Goal: Navigation & Orientation: Find specific page/section

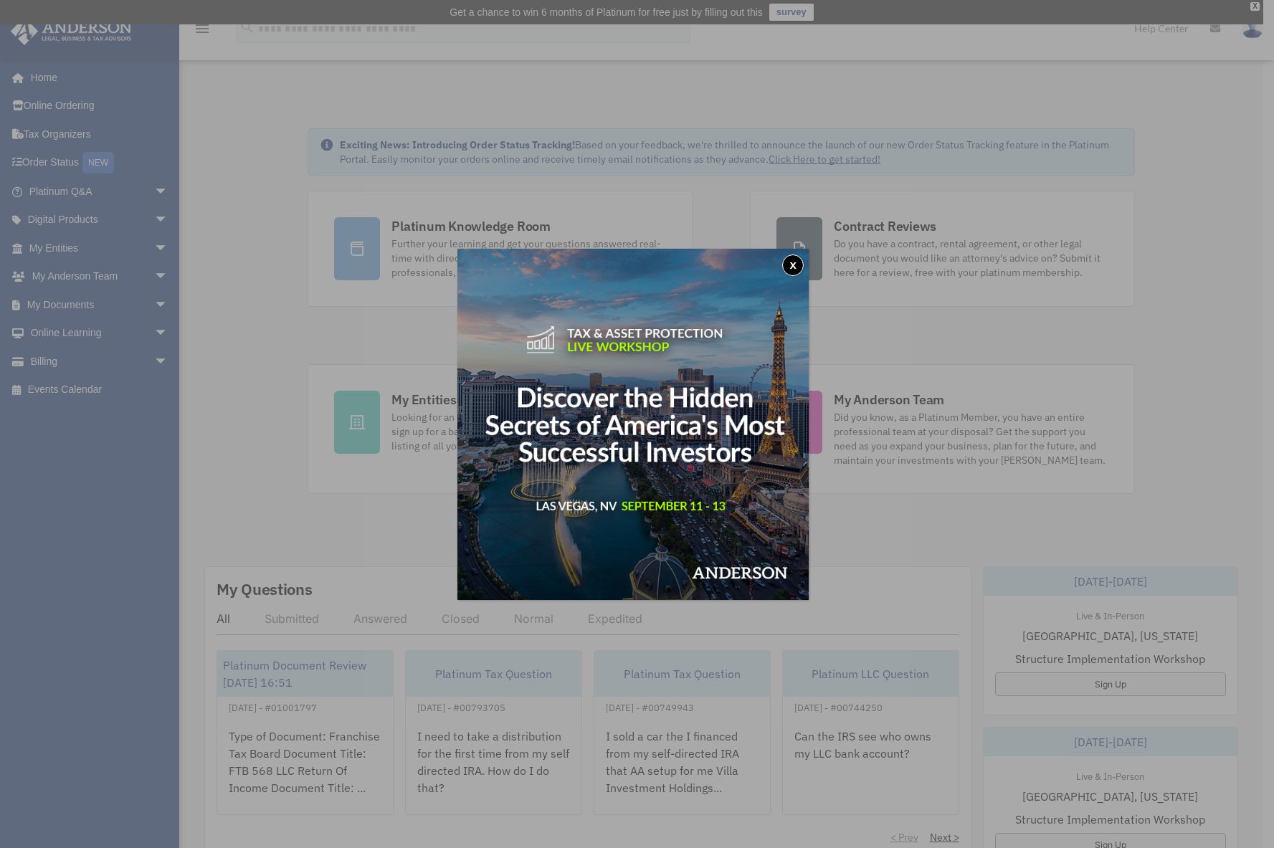
click at [791, 265] on button "x" at bounding box center [793, 266] width 22 height 22
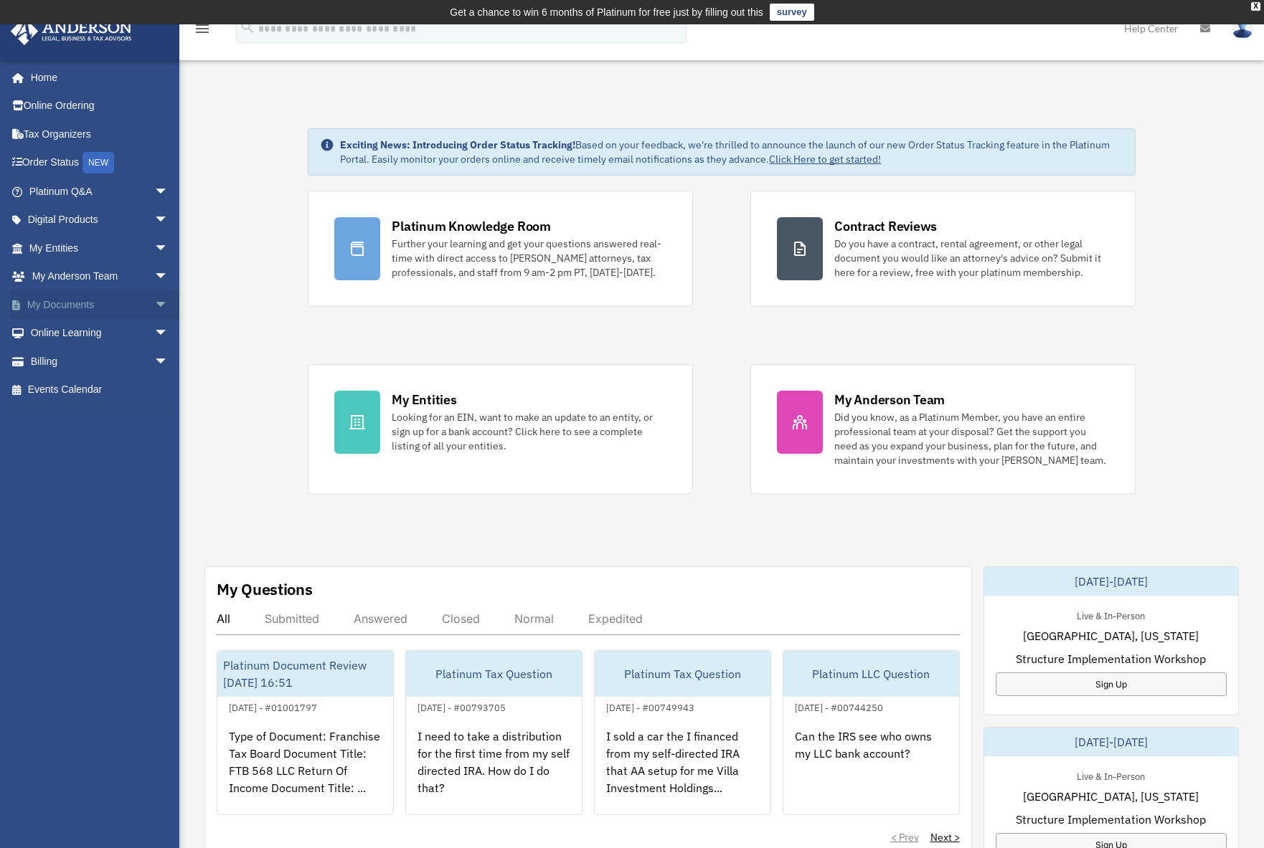
click at [154, 312] on span "arrow_drop_down" at bounding box center [168, 304] width 29 height 29
click at [95, 333] on link "Box" at bounding box center [105, 333] width 170 height 29
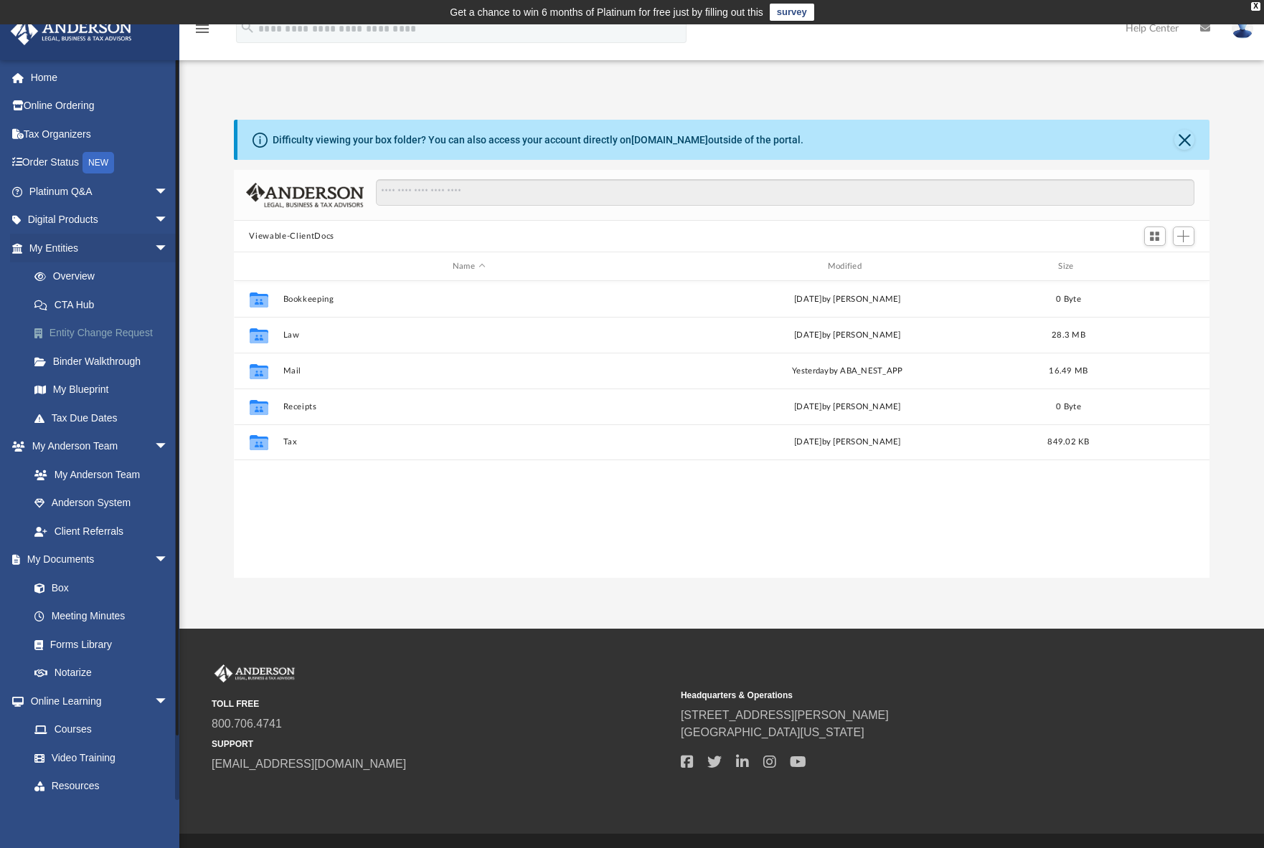
scroll to position [316, 965]
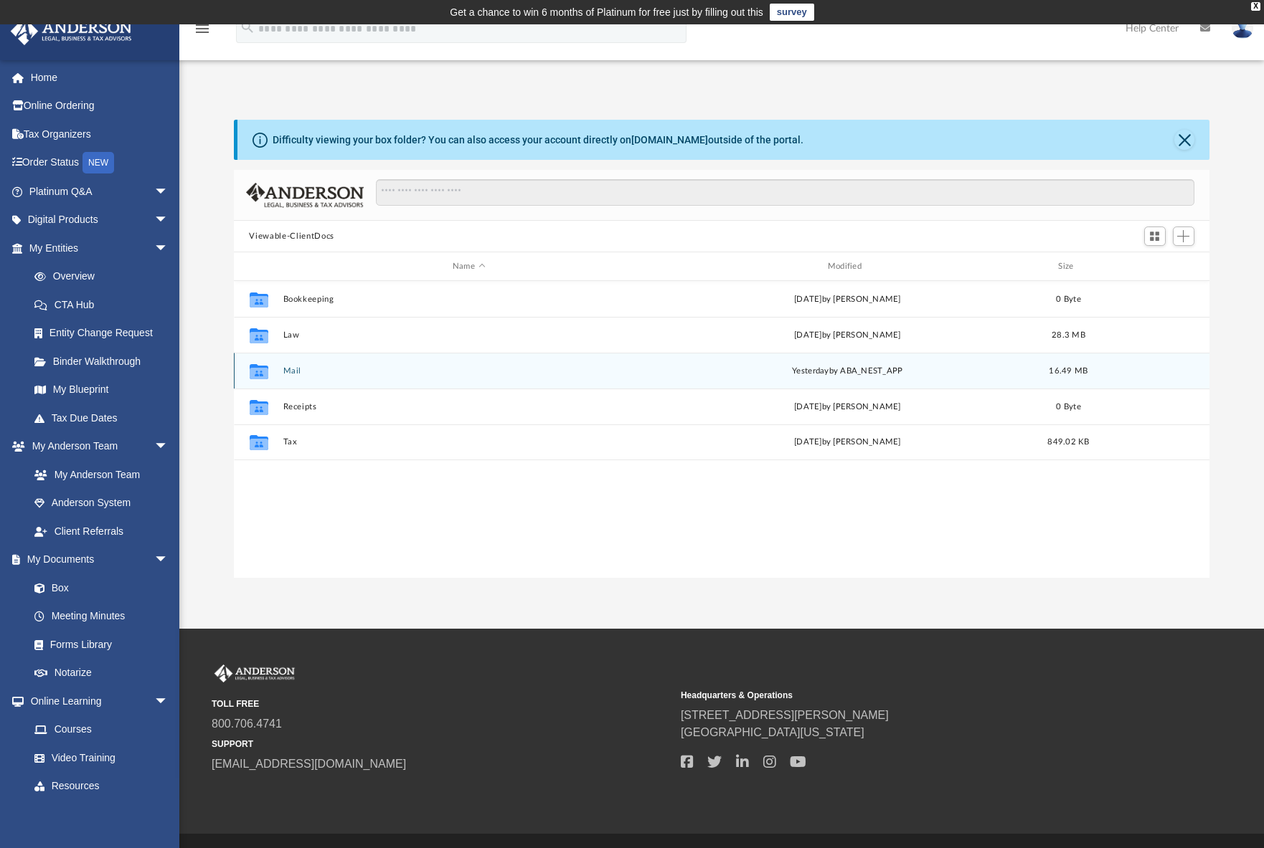
click at [266, 374] on icon "grid" at bounding box center [258, 372] width 19 height 11
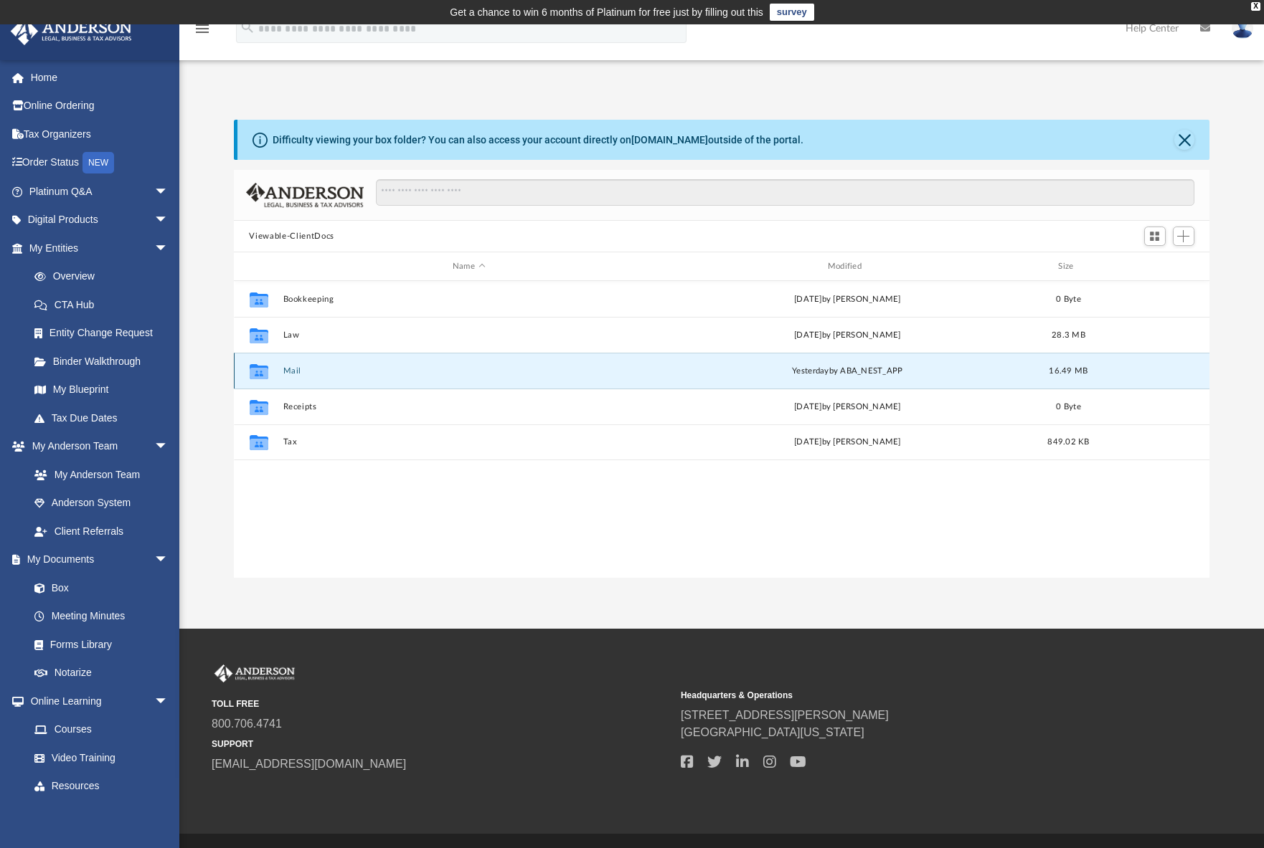
click at [296, 372] on button "Mail" at bounding box center [469, 370] width 372 height 9
click at [294, 372] on button "Mail" at bounding box center [469, 370] width 372 height 9
click at [255, 373] on icon "grid" at bounding box center [258, 372] width 19 height 11
click at [891, 373] on div "yesterday by ABA_NEST_APP" at bounding box center [847, 371] width 372 height 13
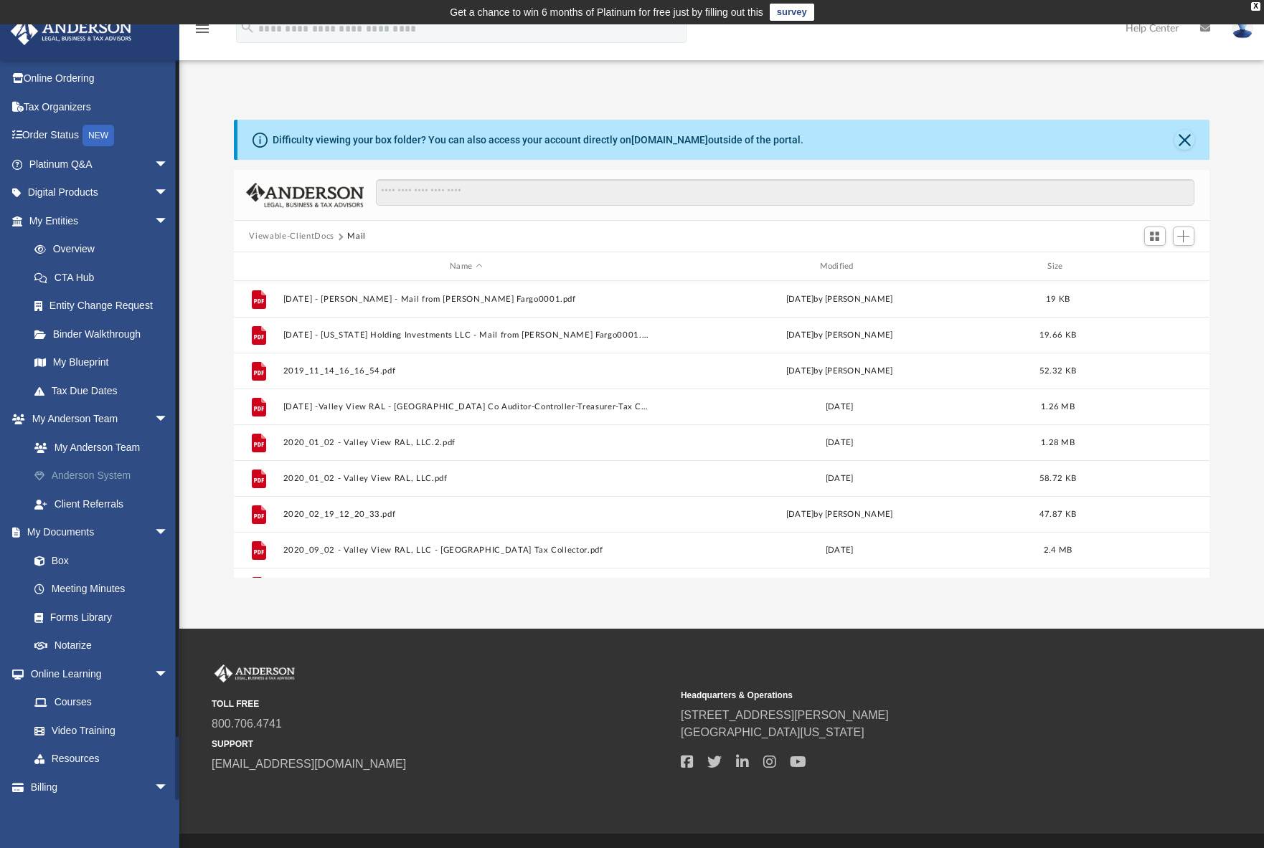
scroll to position [0, 0]
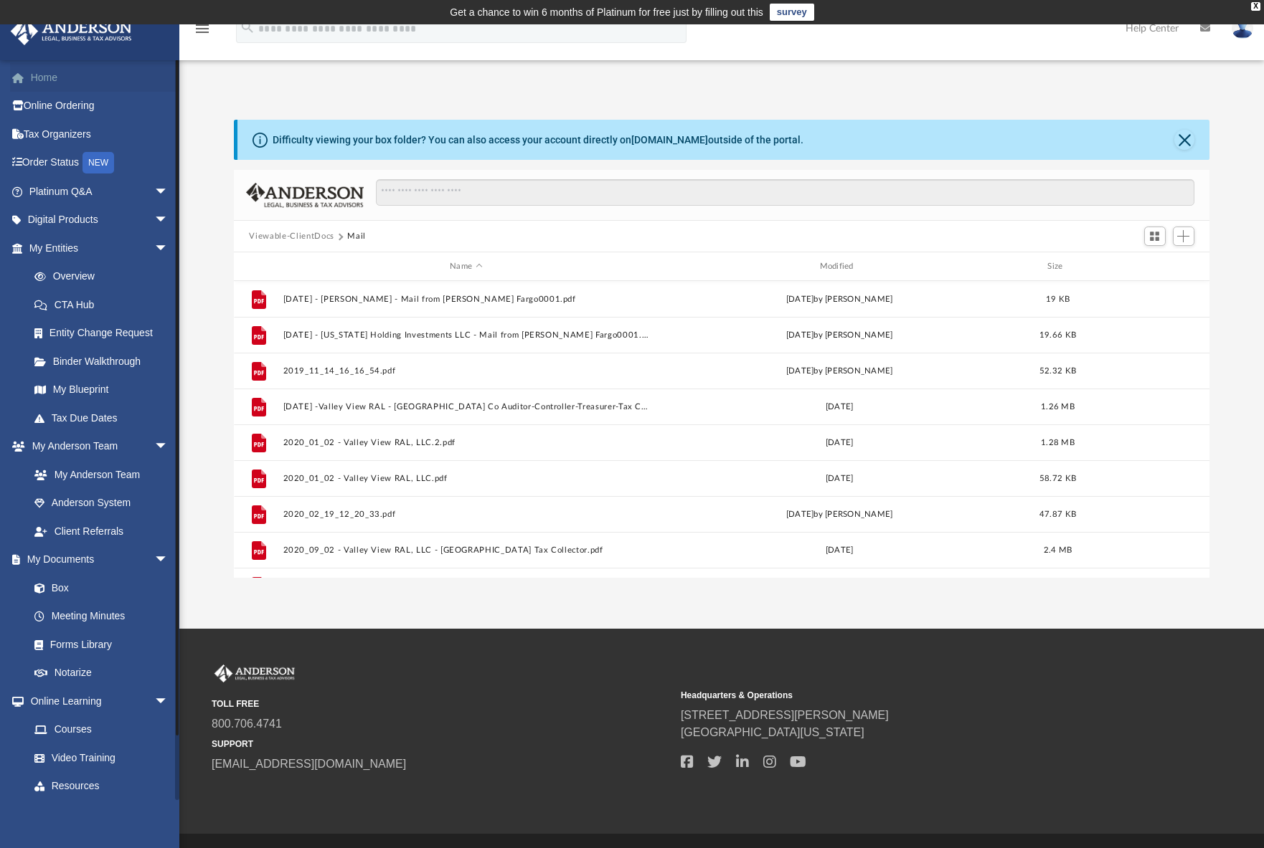
click at [49, 79] on link "Home" at bounding box center [100, 77] width 180 height 29
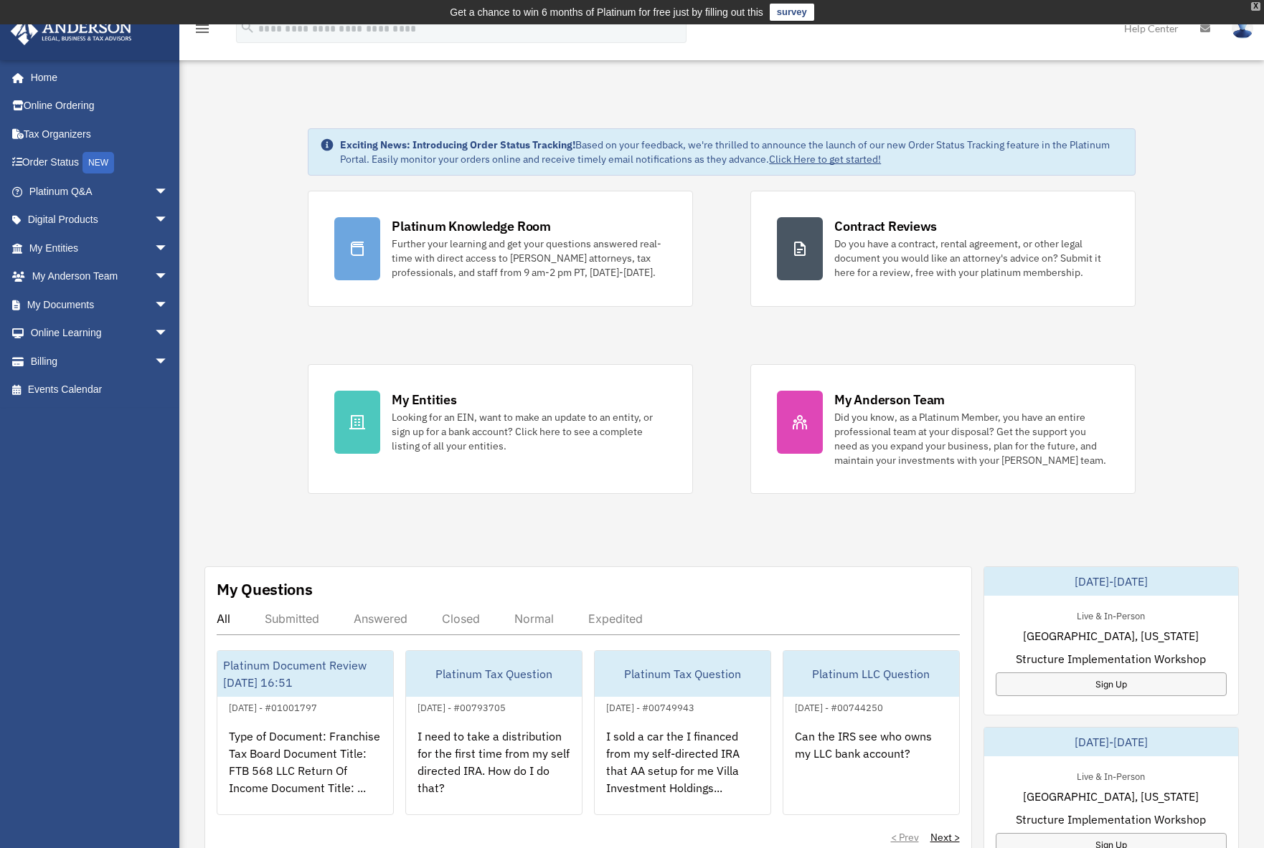
click at [1254, 3] on div "X" at bounding box center [1255, 6] width 9 height 9
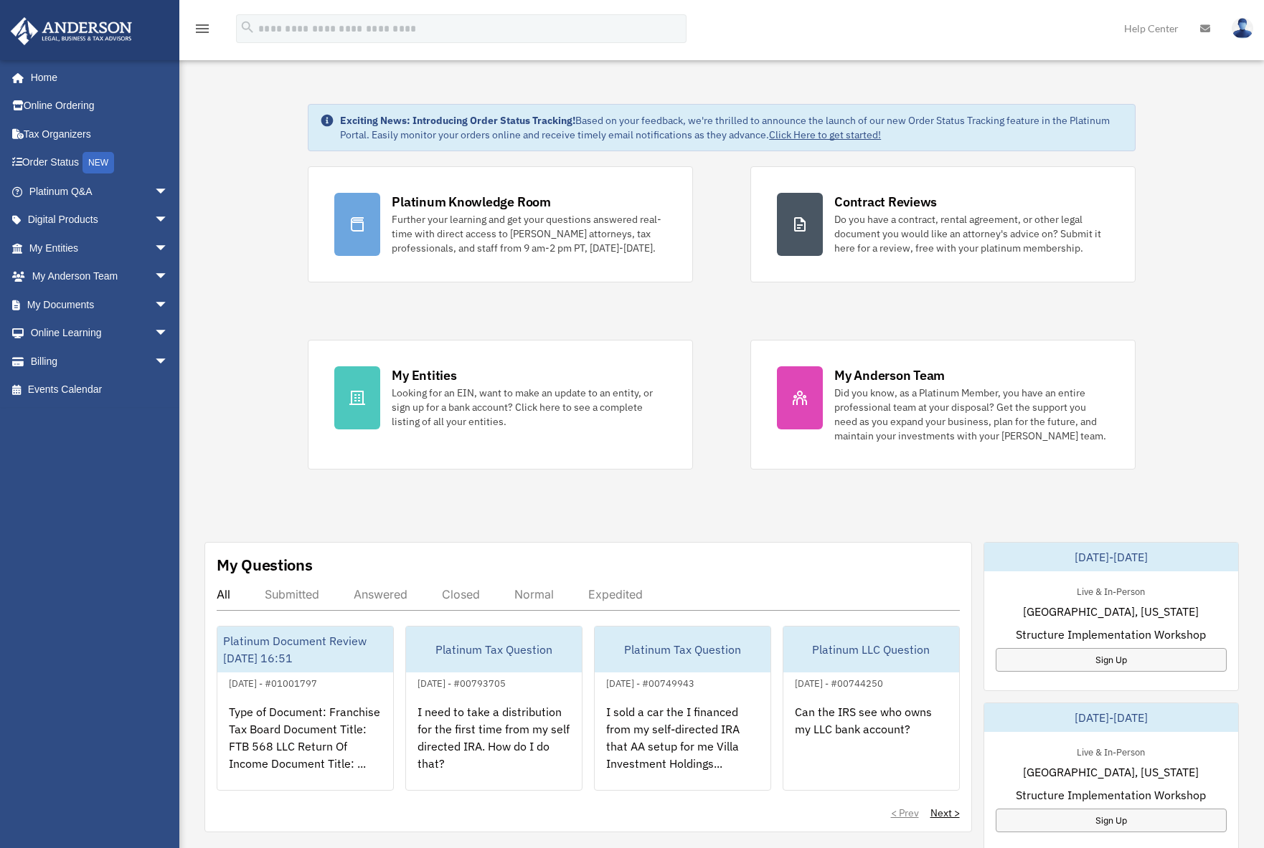
click at [1204, 31] on icon at bounding box center [1205, 29] width 10 height 10
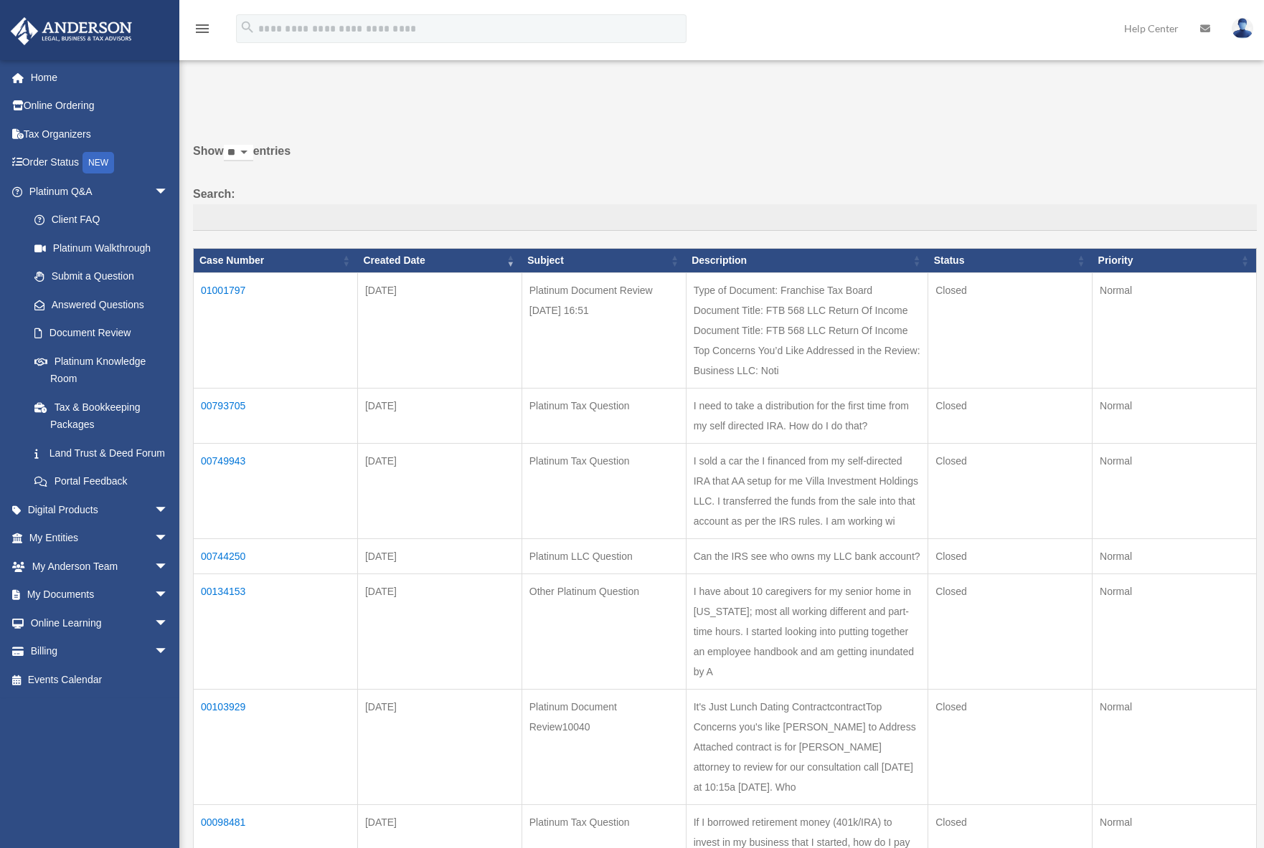
click at [1242, 32] on img at bounding box center [1242, 28] width 22 height 21
click at [1219, 103] on p at bounding box center [720, 103] width 1074 height 20
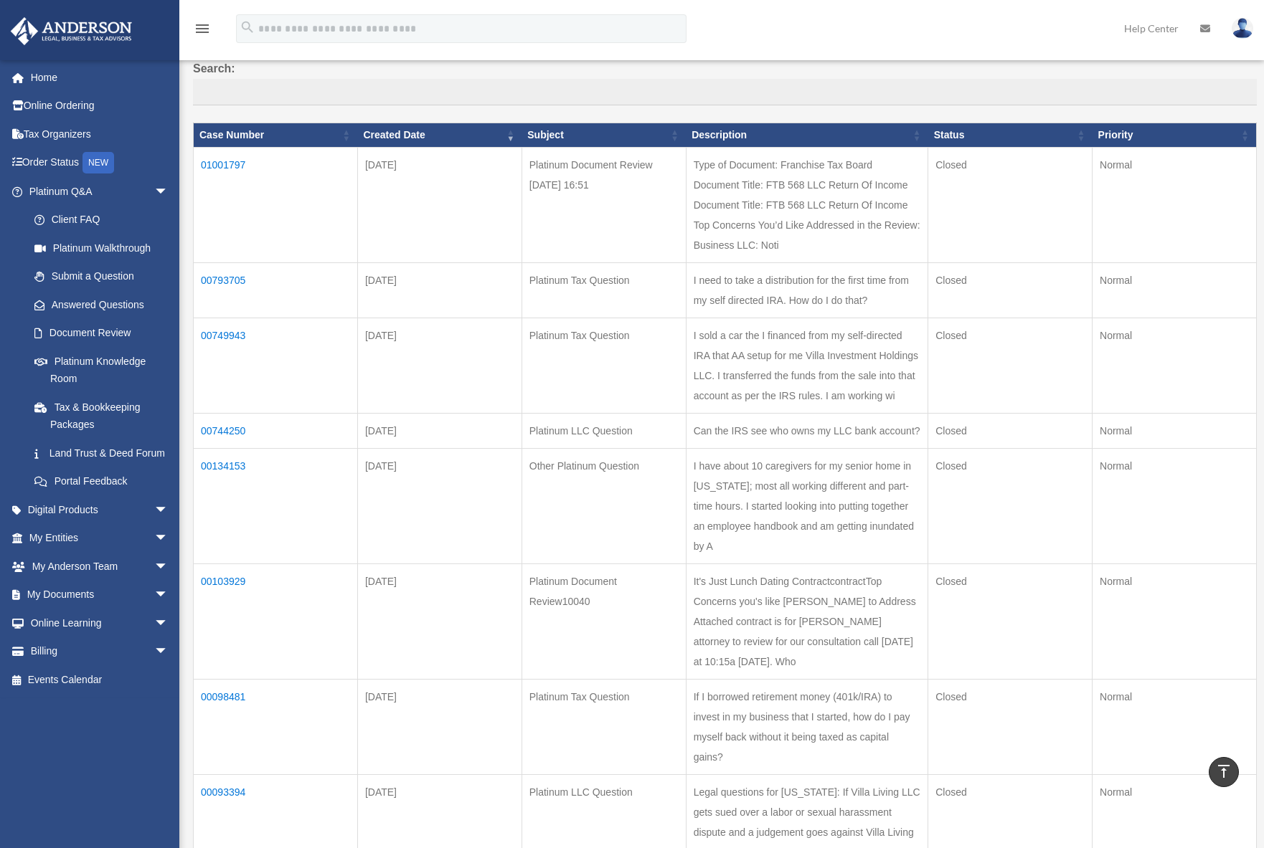
scroll to position [120, 0]
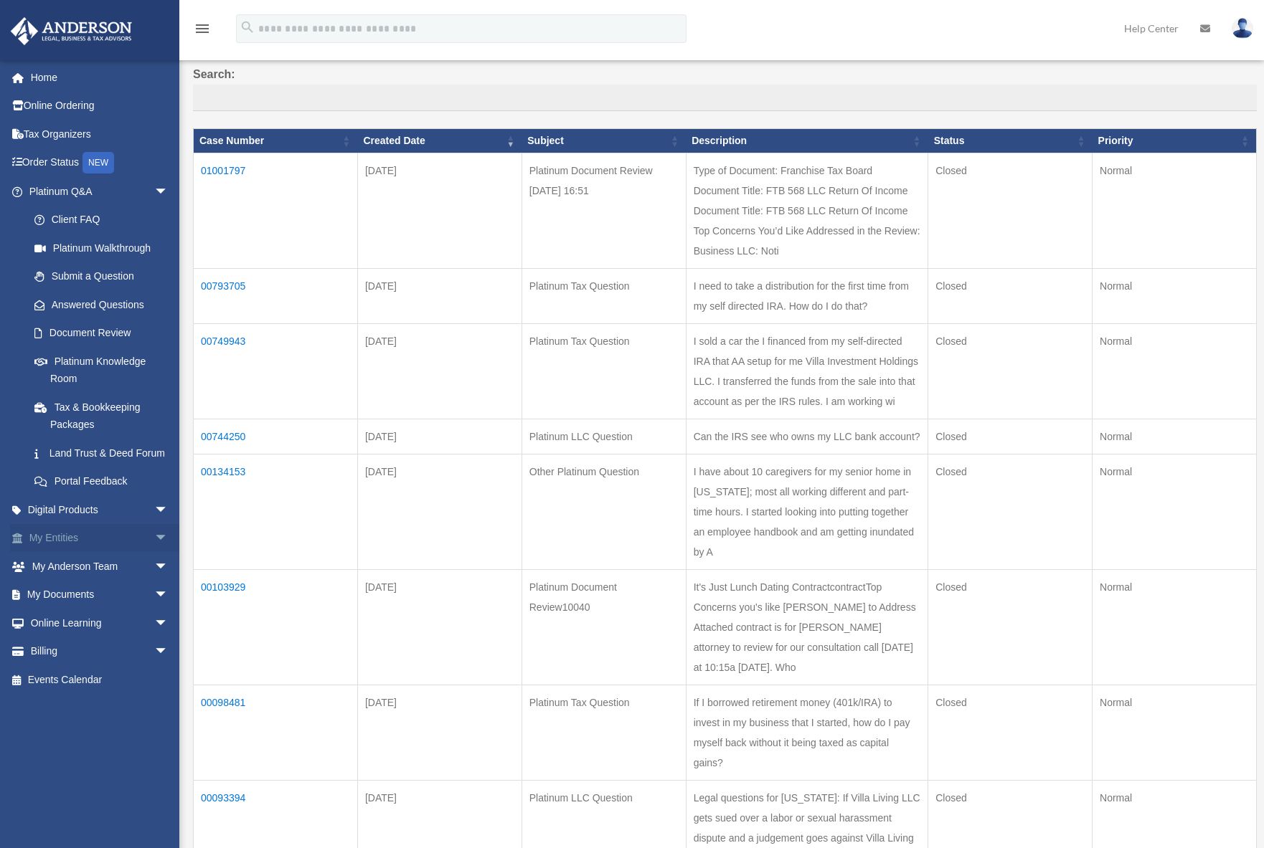
click at [154, 554] on span "arrow_drop_down" at bounding box center [168, 538] width 29 height 29
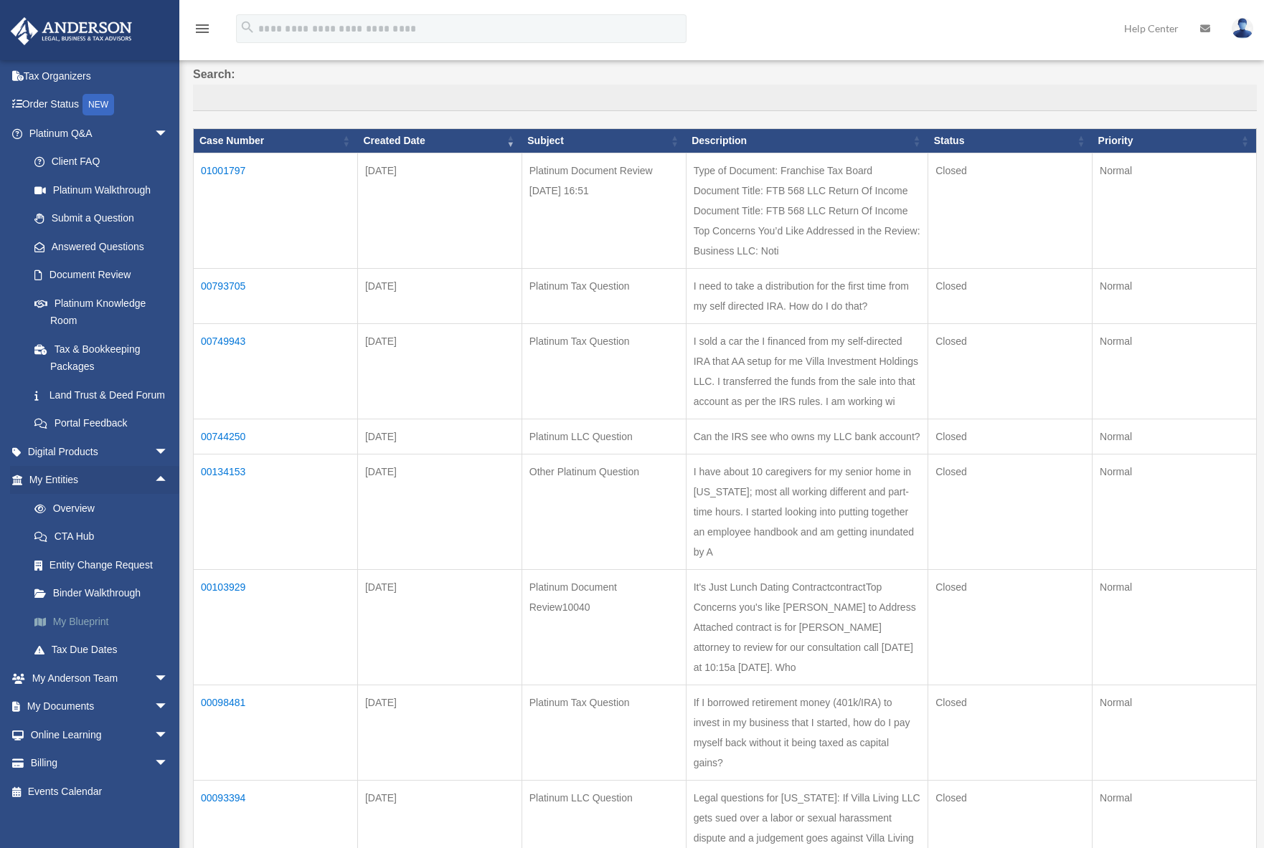
scroll to position [85, 0]
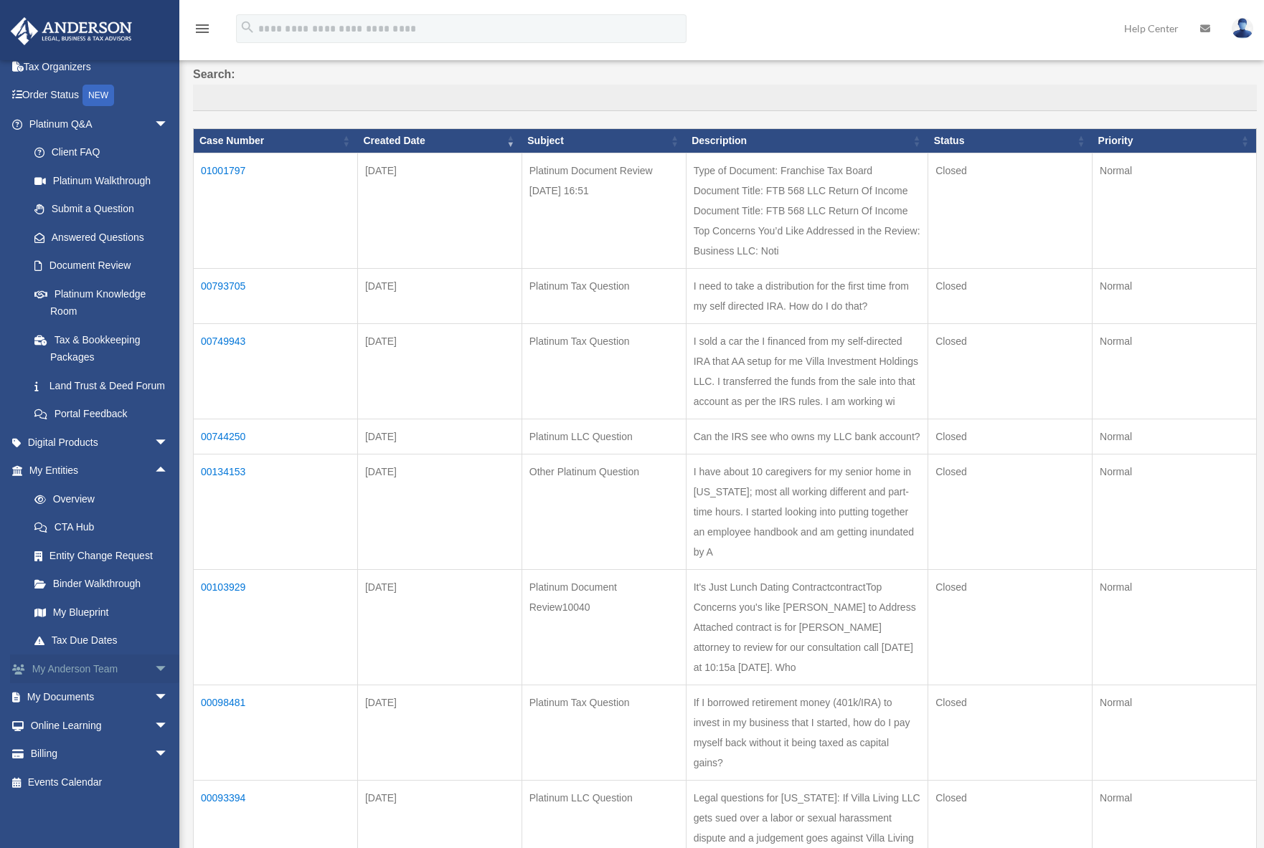
click at [154, 671] on span "arrow_drop_down" at bounding box center [168, 669] width 29 height 29
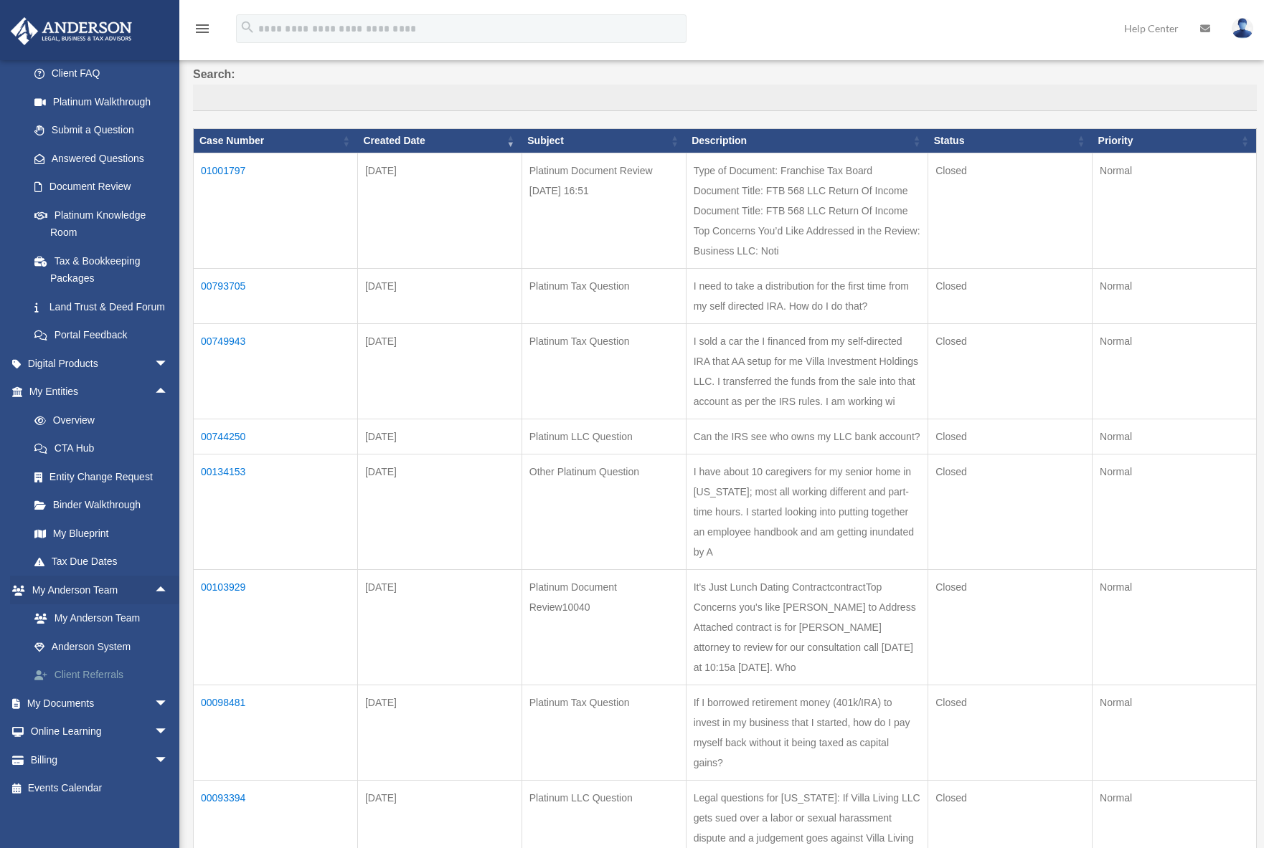
scroll to position [170, 0]
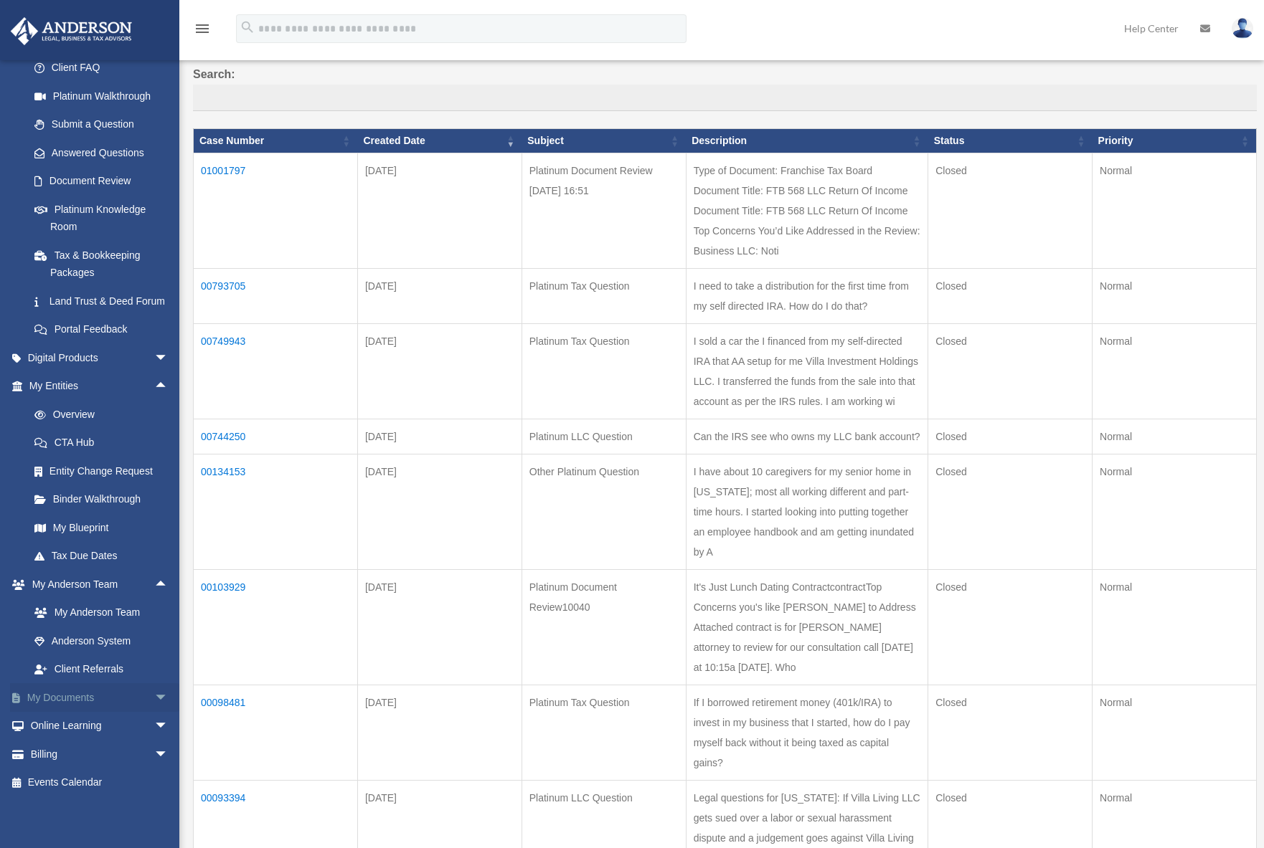
click at [154, 694] on span "arrow_drop_down" at bounding box center [168, 697] width 29 height 29
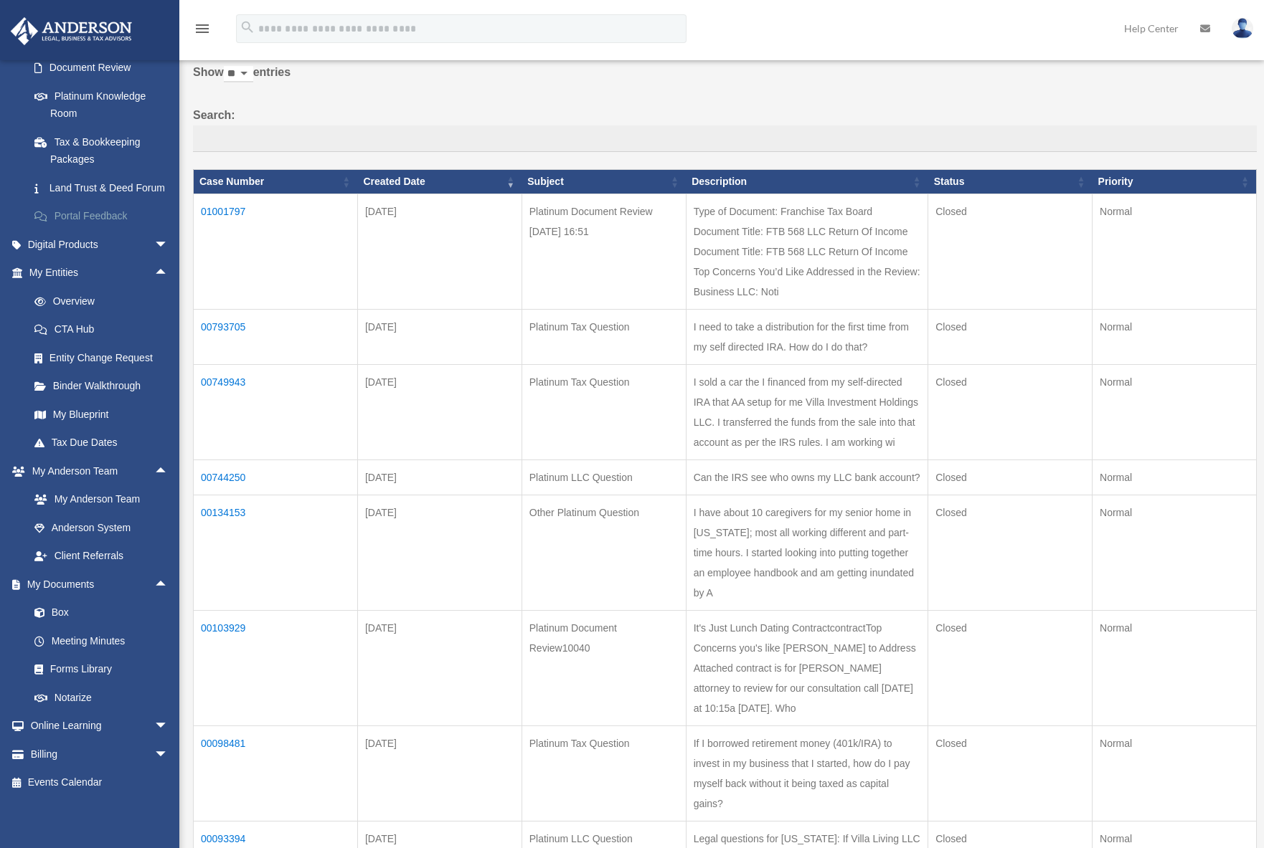
scroll to position [283, 0]
